Goal: Task Accomplishment & Management: Manage account settings

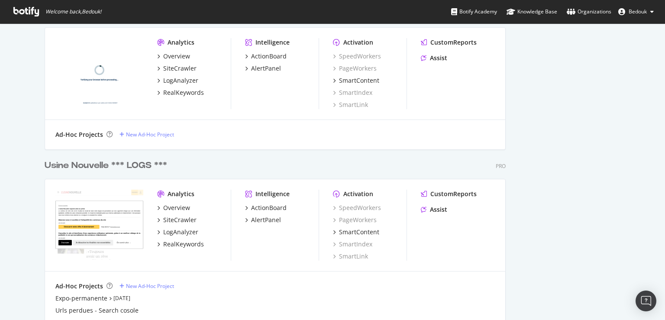
scroll to position [2203, 0]
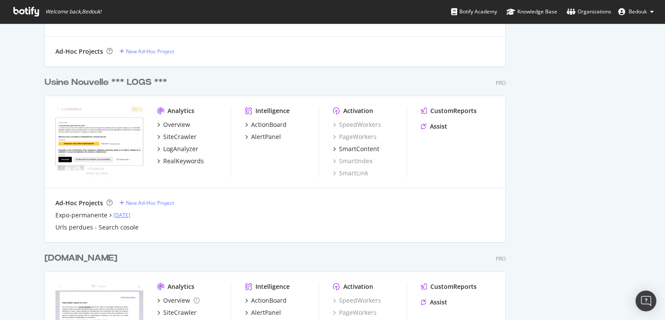
click at [130, 217] on link "[DATE]" at bounding box center [121, 214] width 17 height 7
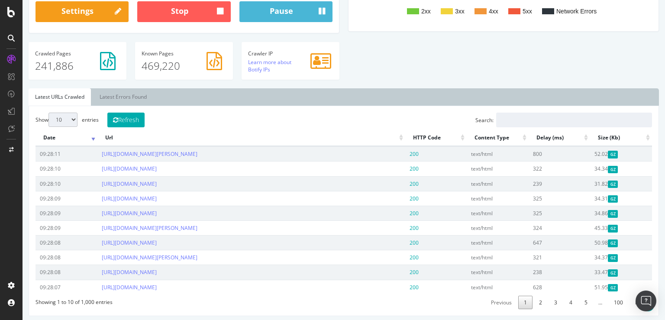
scroll to position [91, 0]
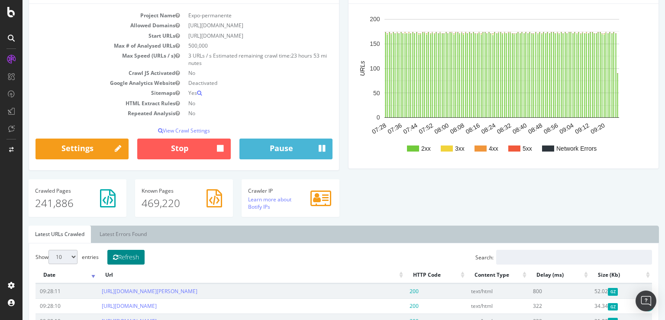
click at [136, 259] on button "Refresh" at bounding box center [125, 257] width 37 height 15
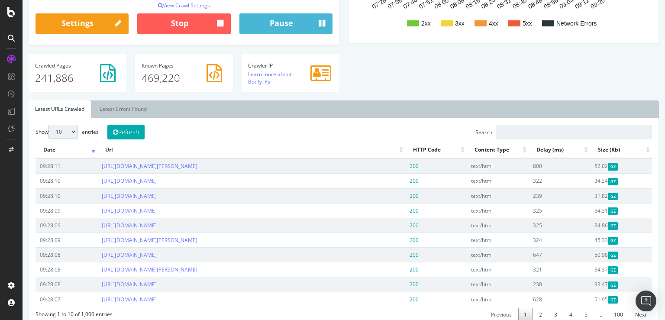
scroll to position [183, 0]
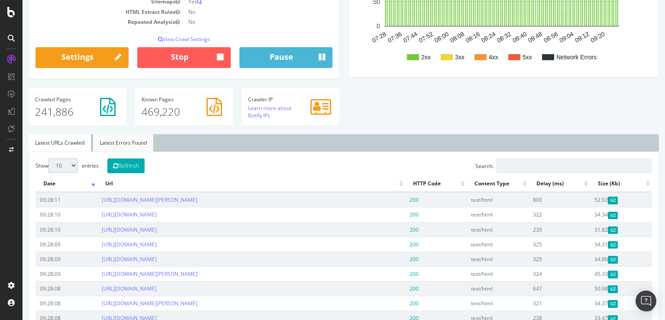
click at [134, 144] on link "Latest Errors Found" at bounding box center [123, 142] width 60 height 17
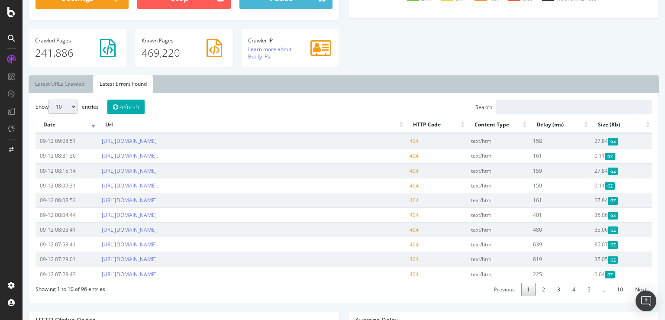
scroll to position [229, 0]
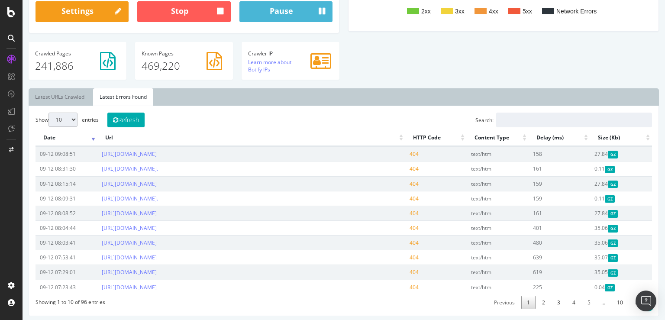
click at [48, 113] on select "10 25 50 100" at bounding box center [62, 120] width 29 height 14
select select "100"
click option "100" at bounding box center [23, 0] width 0 height 0
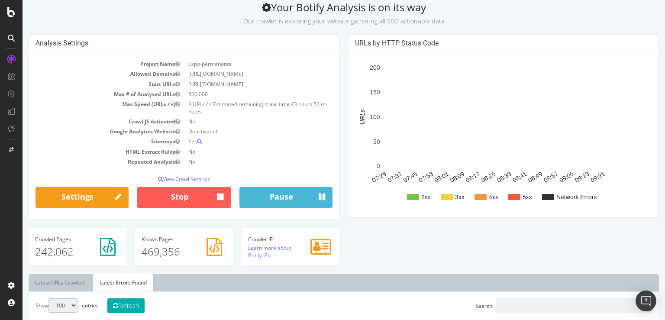
scroll to position [137, 0]
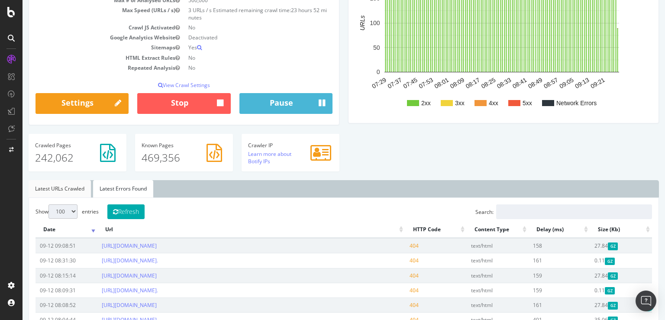
click at [64, 194] on link "Latest URLs Crawled" at bounding box center [60, 188] width 62 height 17
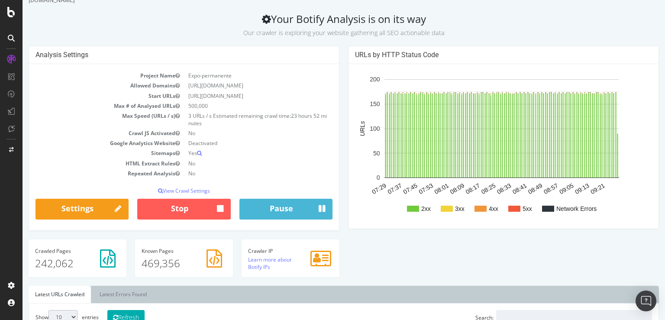
scroll to position [0, 0]
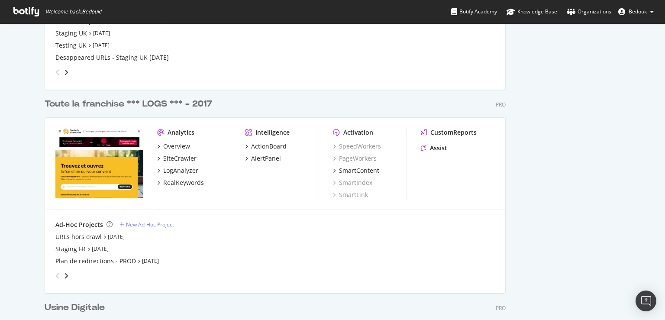
scroll to position [1829, 0]
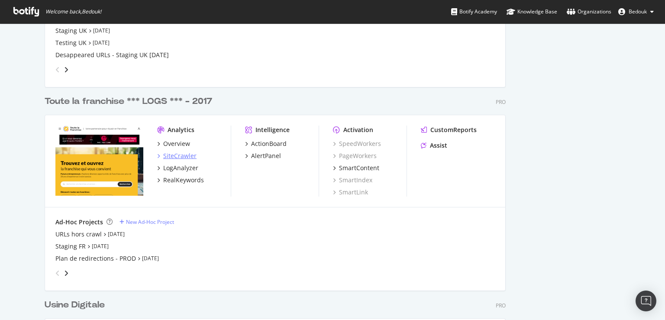
click at [187, 156] on div "SiteCrawler" at bounding box center [179, 156] width 33 height 9
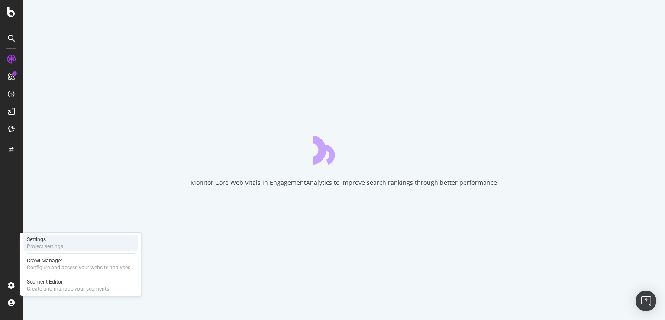
click at [48, 245] on div "Project settings" at bounding box center [45, 246] width 36 height 7
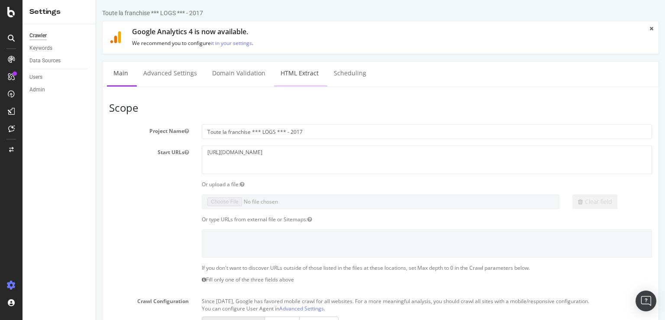
click at [299, 78] on link "HTML Extract" at bounding box center [299, 73] width 51 height 24
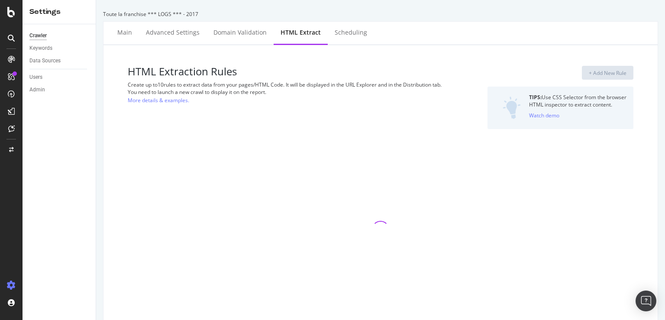
select select "i"
select select "list"
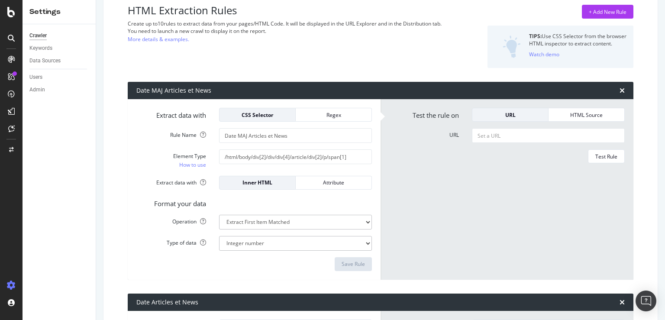
scroll to position [42, 0]
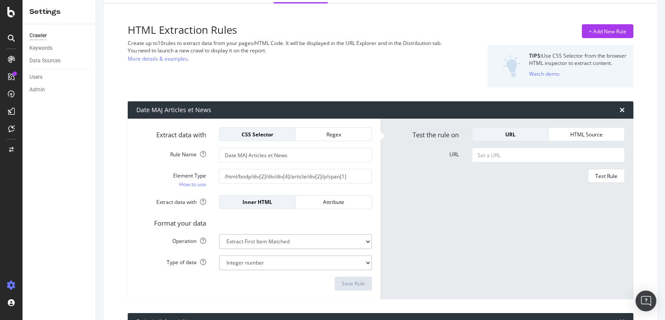
click at [258, 269] on select "Text Integer number Floating point number Date" at bounding box center [295, 262] width 153 height 15
click at [219, 234] on select "Extract First Item Matched Extract First 3 Items Matched Count Number of Occure…" at bounding box center [295, 241] width 153 height 15
click at [261, 241] on select "Extract First Item Matched Extract First 3 Items Matched Count Number of Occure…" at bounding box center [295, 241] width 153 height 15
click at [321, 202] on div "Attribute" at bounding box center [334, 201] width 62 height 7
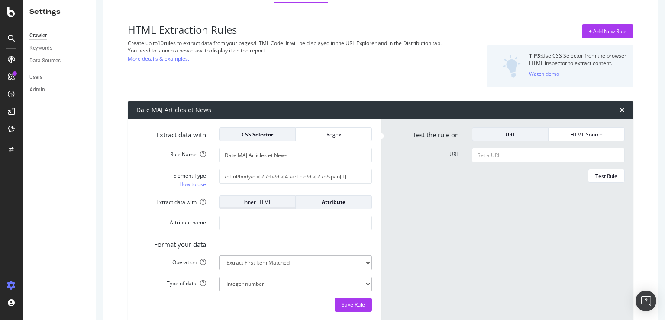
click at [274, 206] on div "Inner HTML" at bounding box center [257, 202] width 62 height 12
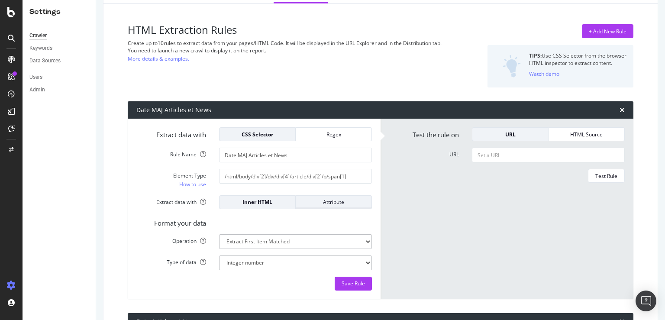
click at [330, 204] on div "Attribute" at bounding box center [334, 201] width 62 height 7
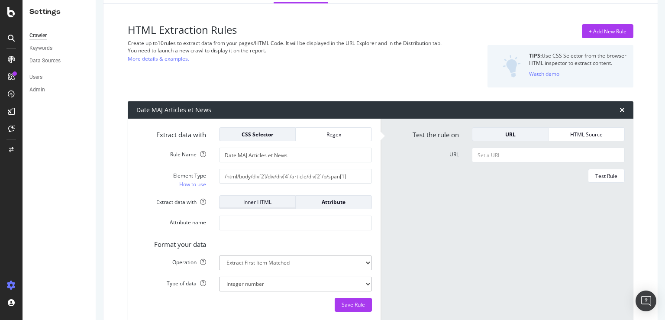
click at [264, 207] on div "Inner HTML" at bounding box center [257, 202] width 62 height 12
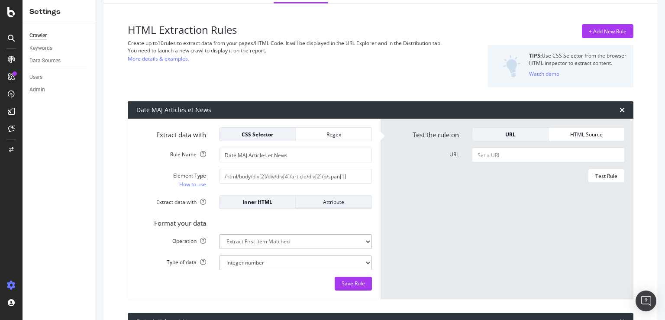
click at [357, 202] on div "Attribute" at bounding box center [334, 201] width 62 height 7
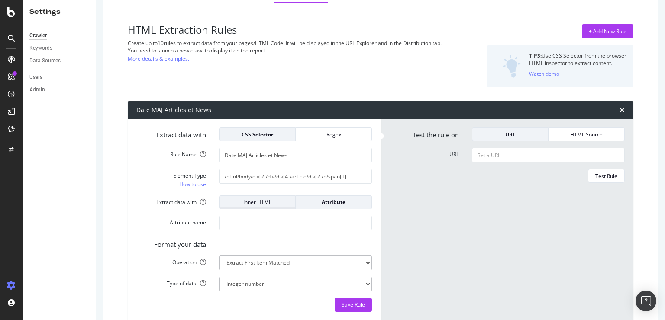
click at [270, 206] on div "Inner HTML" at bounding box center [257, 202] width 62 height 12
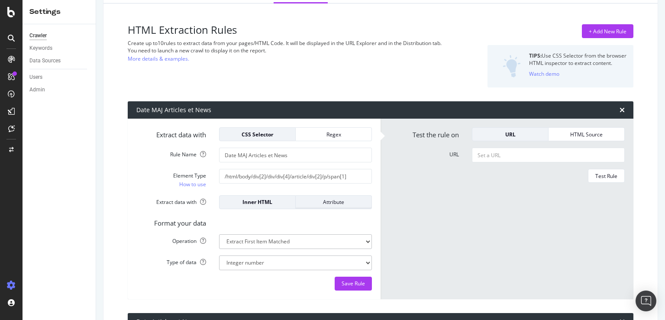
click at [315, 202] on div "Attribute" at bounding box center [334, 201] width 62 height 7
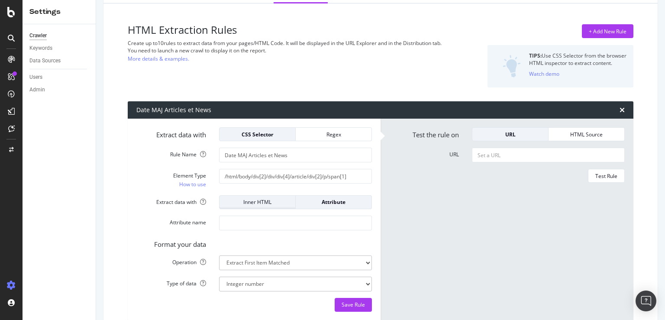
click at [252, 206] on div "Inner HTML" at bounding box center [257, 202] width 62 height 12
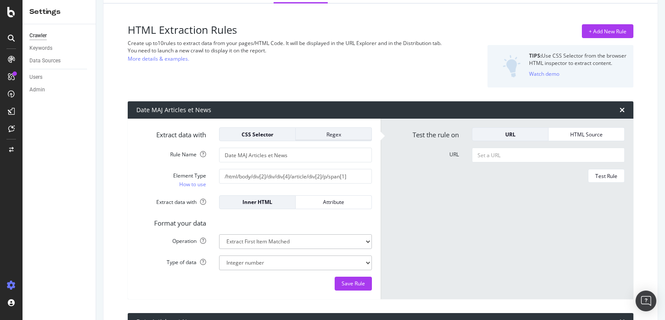
click at [326, 139] on div "Regex" at bounding box center [334, 134] width 62 height 12
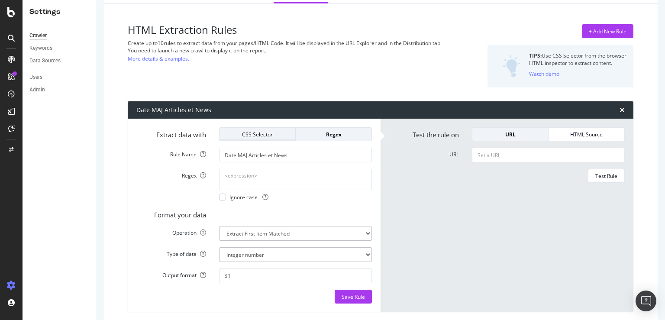
click at [259, 138] on div "CSS Selector" at bounding box center [257, 134] width 62 height 12
